Goal: Go to known website: Go to known website

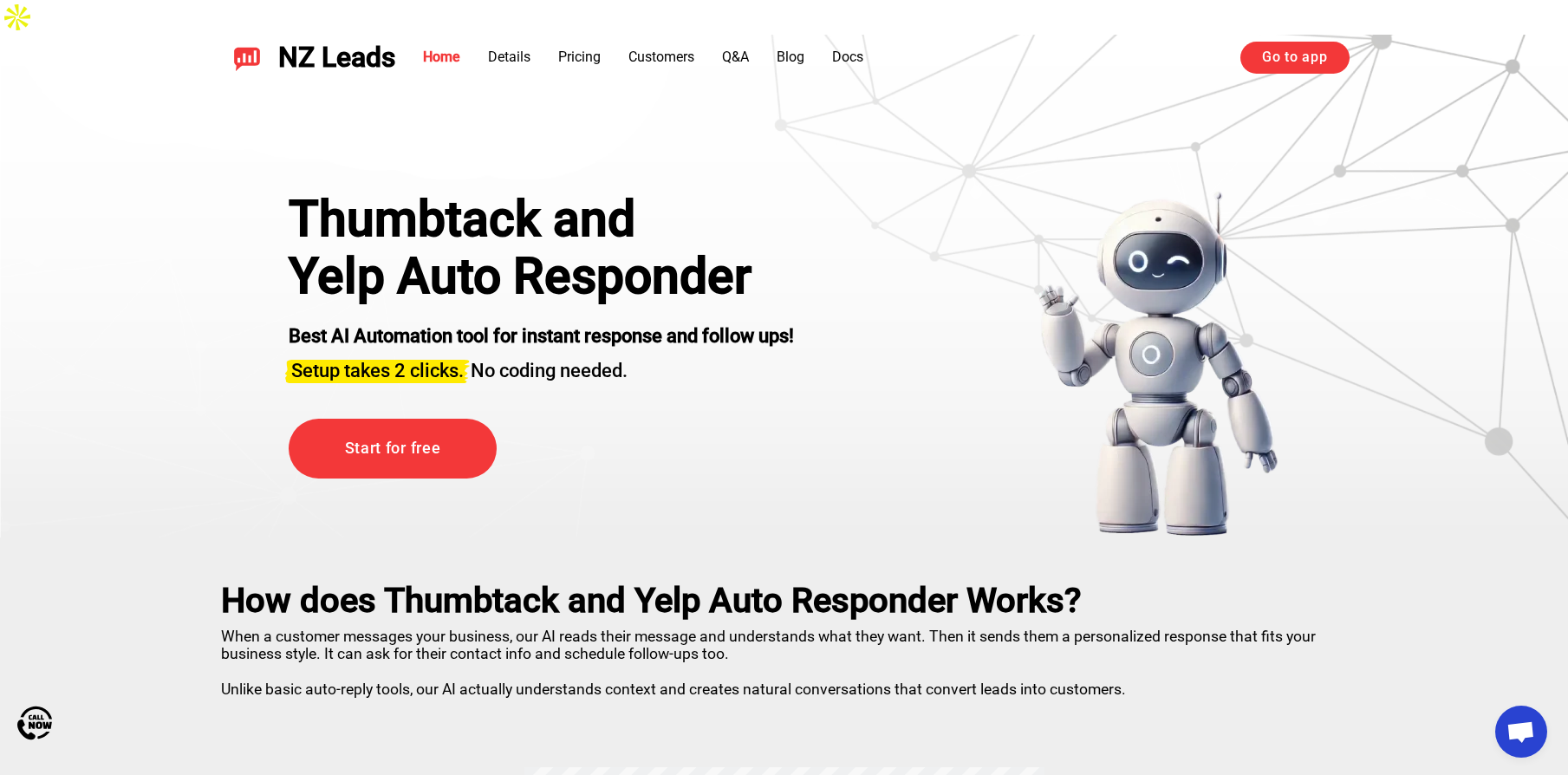
click at [113, 249] on section "Thumbtack and Yelp Auto Responder Best AI Automation tool for instant response …" at bounding box center [784, 286] width 1568 height 502
